Goal: Find specific page/section: Find specific page/section

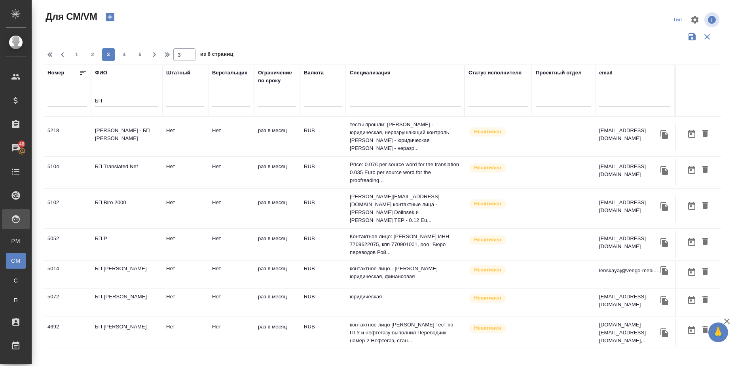
scroll to position [549, 0]
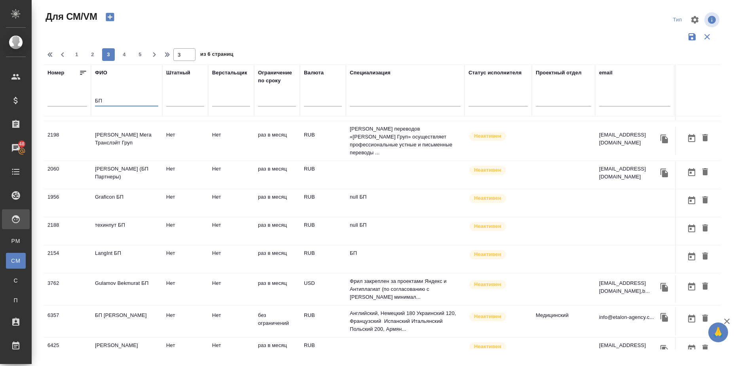
drag, startPoint x: 114, startPoint y: 101, endPoint x: 78, endPoint y: 97, distance: 35.8
click at [78, 97] on tr "Номер ФИО БП Штатный Верстальщик Ограничение по сроку Валюта Специализация Стат…" at bounding box center [467, 91] width 846 height 52
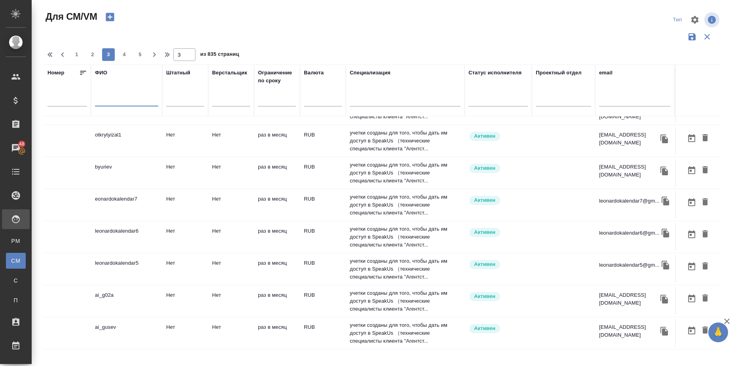
scroll to position [545, 0]
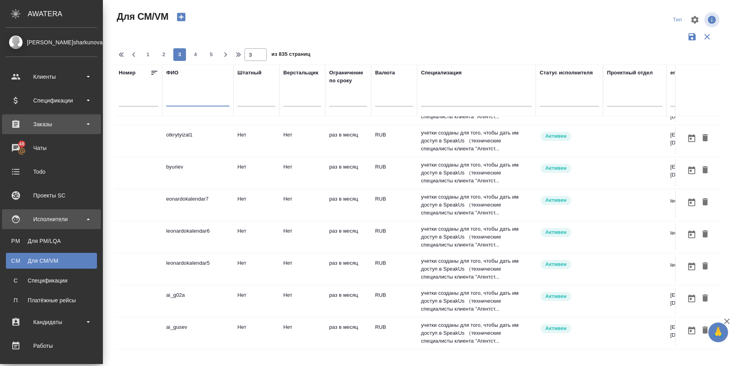
click at [88, 120] on div "Заказы" at bounding box center [51, 124] width 91 height 12
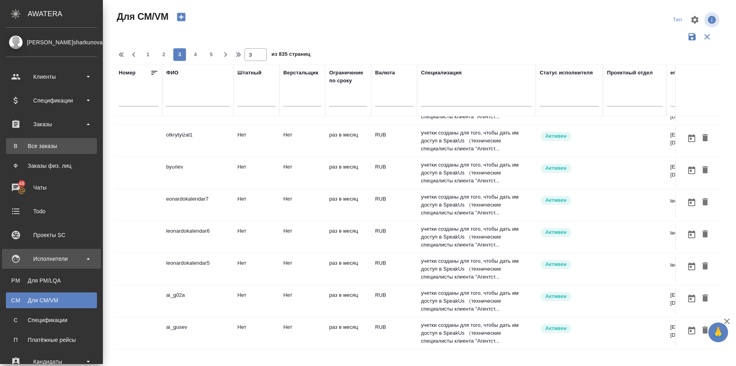
click at [67, 144] on div "Все заказы" at bounding box center [51, 146] width 83 height 8
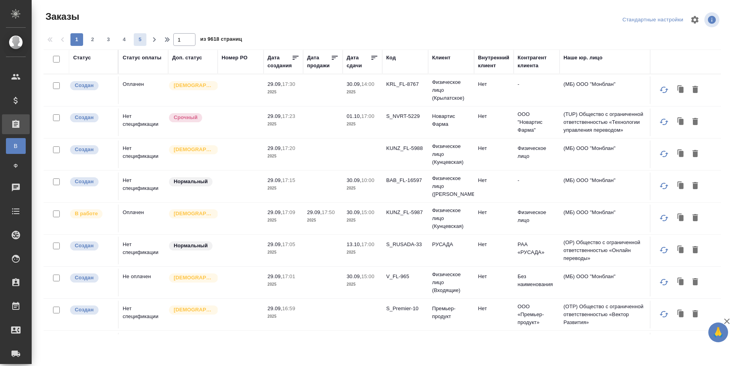
click at [146, 55] on div "Статус оплаты" at bounding box center [142, 58] width 39 height 8
click at [142, 44] on span "5" at bounding box center [140, 40] width 13 height 8
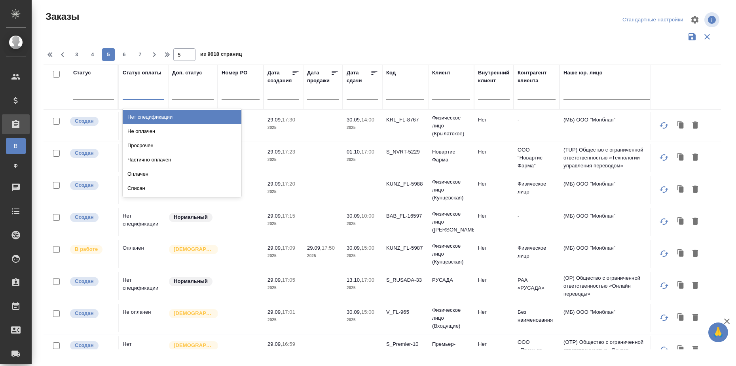
type input "5"
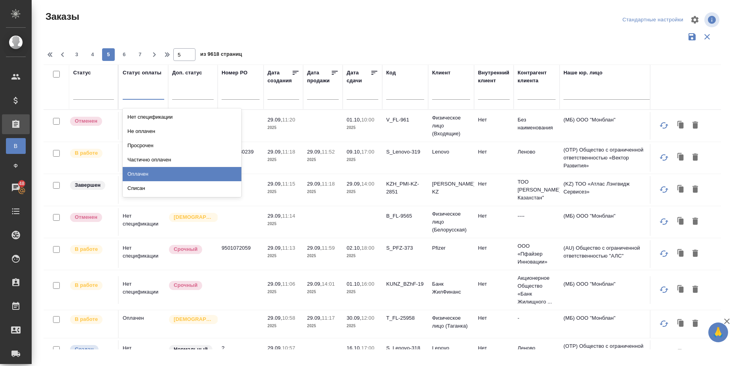
click at [140, 174] on div "Оплачен" at bounding box center [182, 174] width 119 height 14
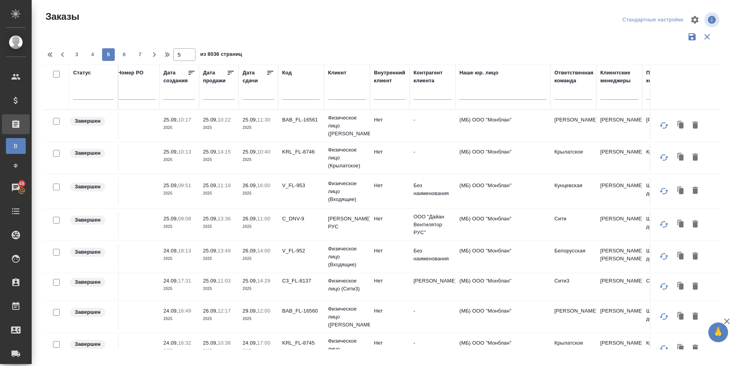
scroll to position [0, 114]
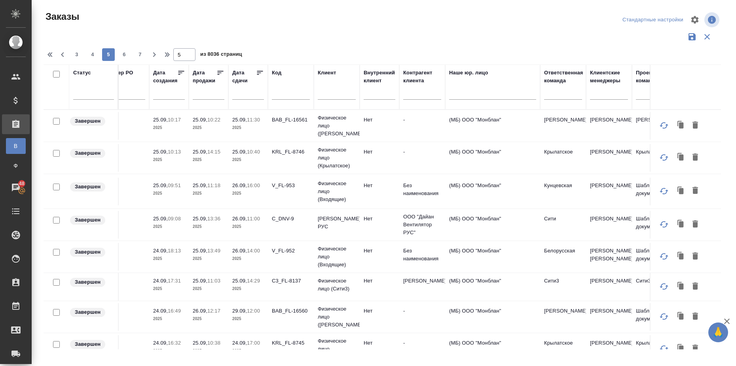
click at [335, 97] on input "text" at bounding box center [337, 95] width 38 height 10
type input "русал"
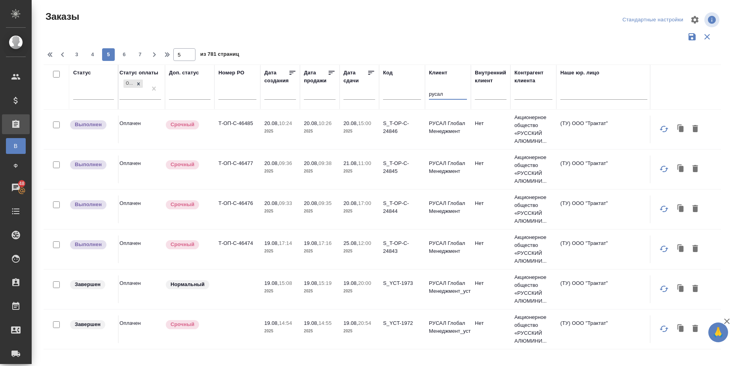
scroll to position [784, 0]
